Goal: Task Accomplishment & Management: Use online tool/utility

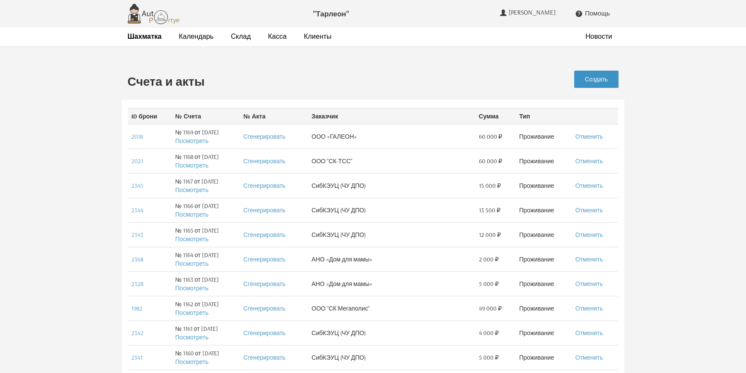
click at [588, 77] on link "Создать" at bounding box center [596, 79] width 44 height 17
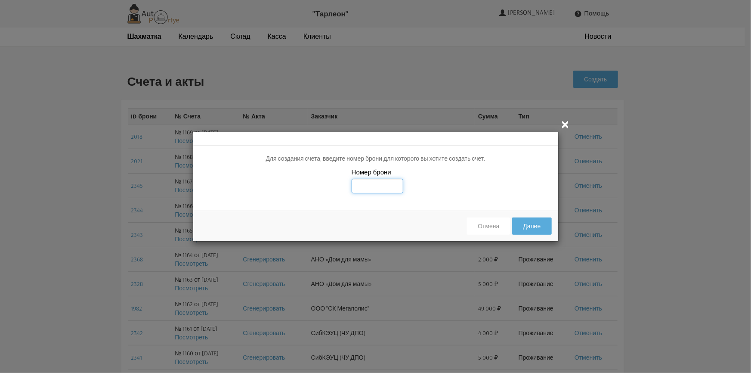
click at [374, 188] on input "text" at bounding box center [378, 186] width 52 height 15
type input "2475"
click at [536, 228] on button "Далее" at bounding box center [531, 225] width 39 height 17
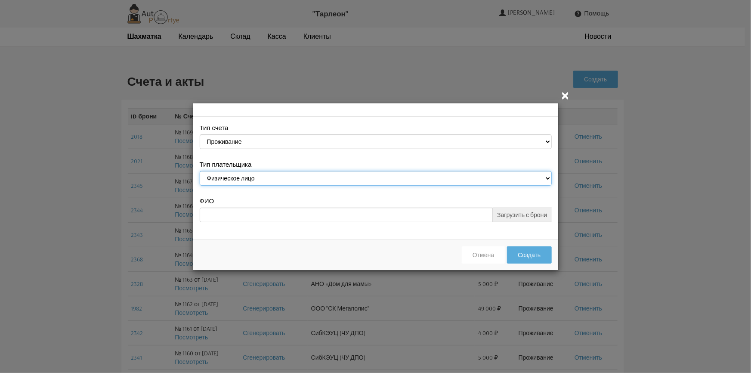
click at [412, 179] on select "Физическое лицо Юридическое лицо" at bounding box center [376, 178] width 352 height 15
select select "legal_entity"
click at [200, 172] on select "Физическое лицо Юридическое лицо" at bounding box center [376, 178] width 352 height 15
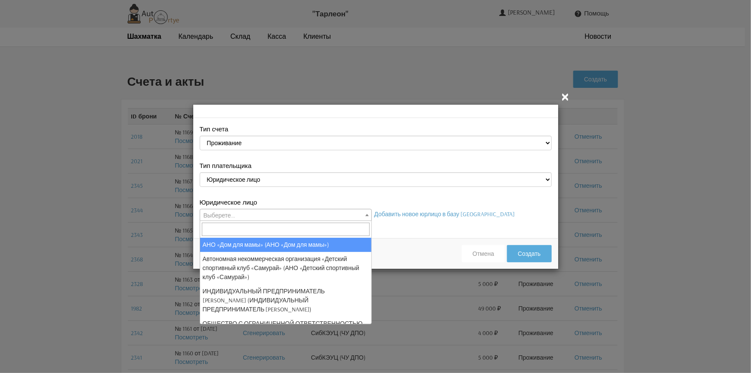
click at [358, 215] on span "Выберете..." at bounding box center [285, 215] width 171 height 12
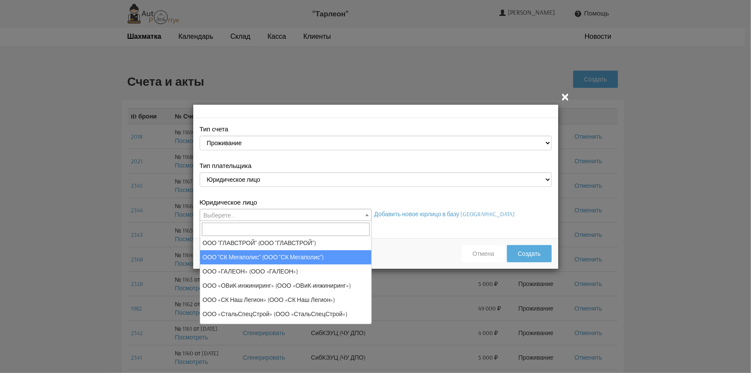
scroll to position [117, 0]
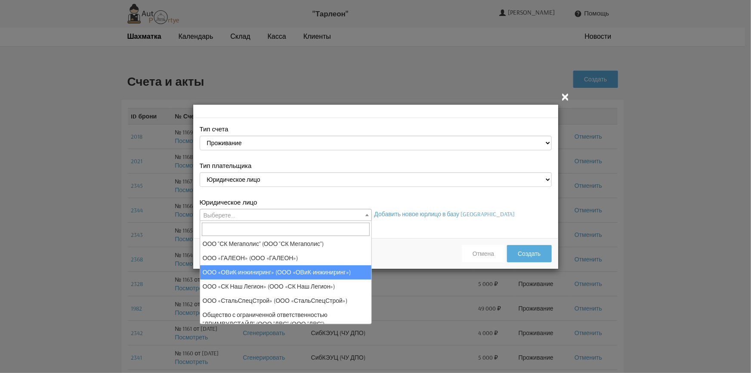
select select "31"
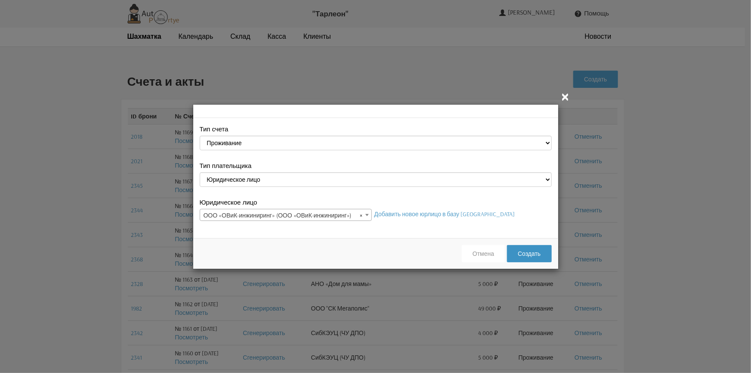
click at [528, 254] on button "Создать" at bounding box center [529, 253] width 44 height 17
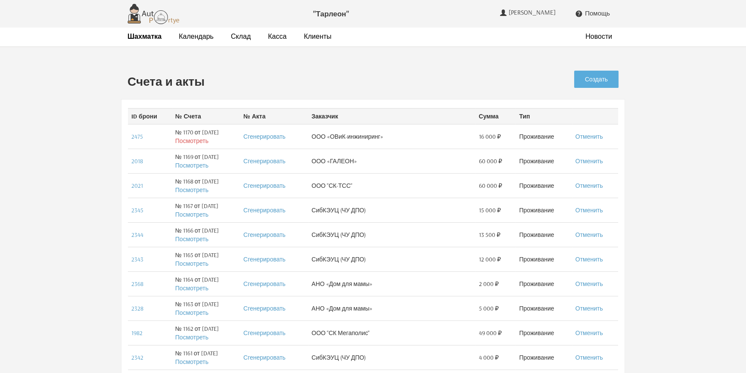
click at [186, 142] on link "Посмотреть" at bounding box center [191, 141] width 33 height 8
click at [153, 39] on strong "Шахматка" at bounding box center [144, 36] width 34 height 9
